Goal: Find specific page/section: Find specific page/section

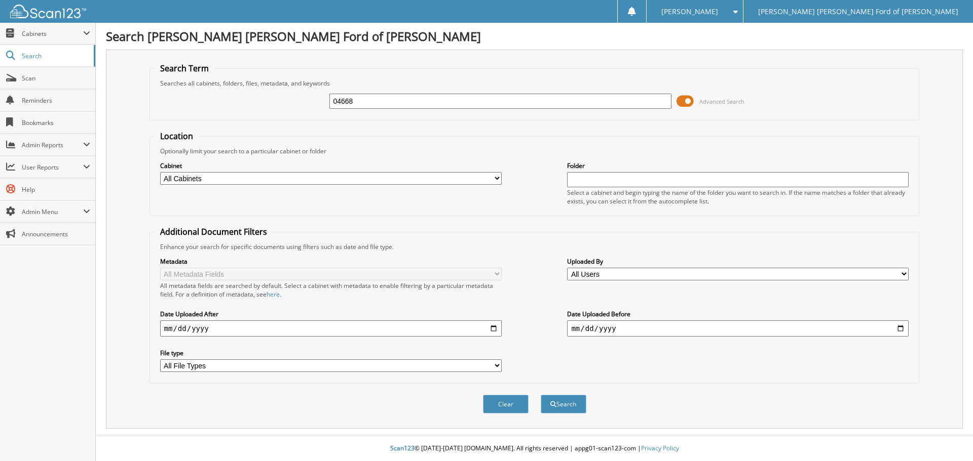
type input "04668"
click at [541, 395] on button "Search" at bounding box center [564, 404] width 46 height 19
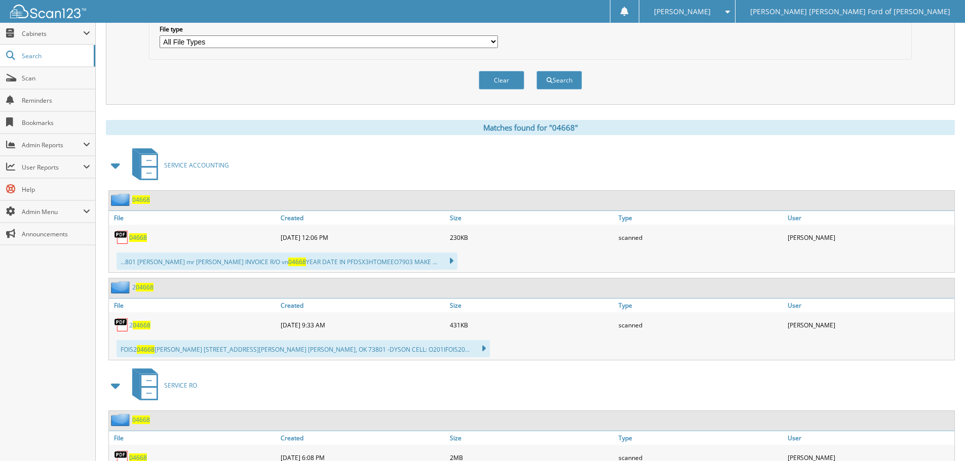
scroll to position [355, 0]
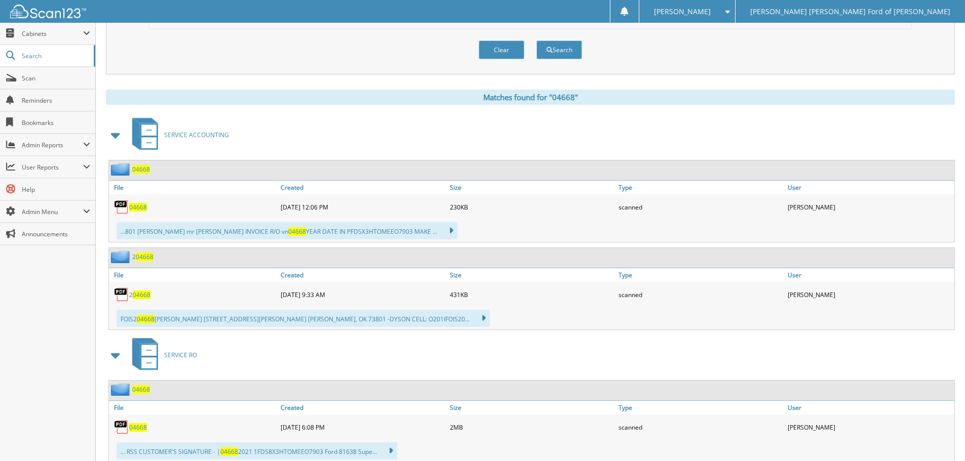
drag, startPoint x: 58, startPoint y: 74, endPoint x: 134, endPoint y: 117, distance: 87.3
click at [58, 74] on span "Scan" at bounding box center [56, 78] width 68 height 9
